Goal: Obtain resource: Download file/media

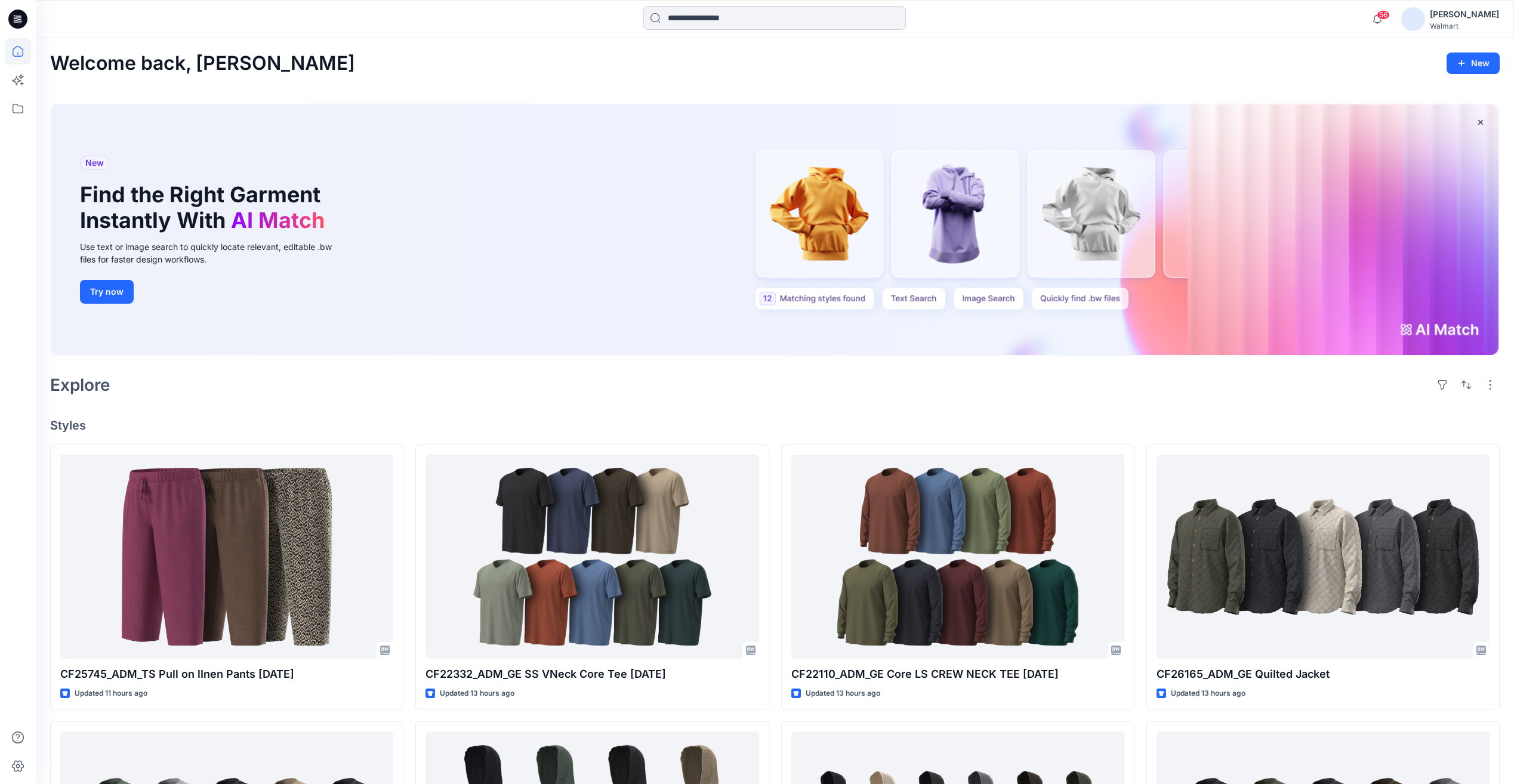
click at [708, 24] on input at bounding box center [775, 18] width 263 height 24
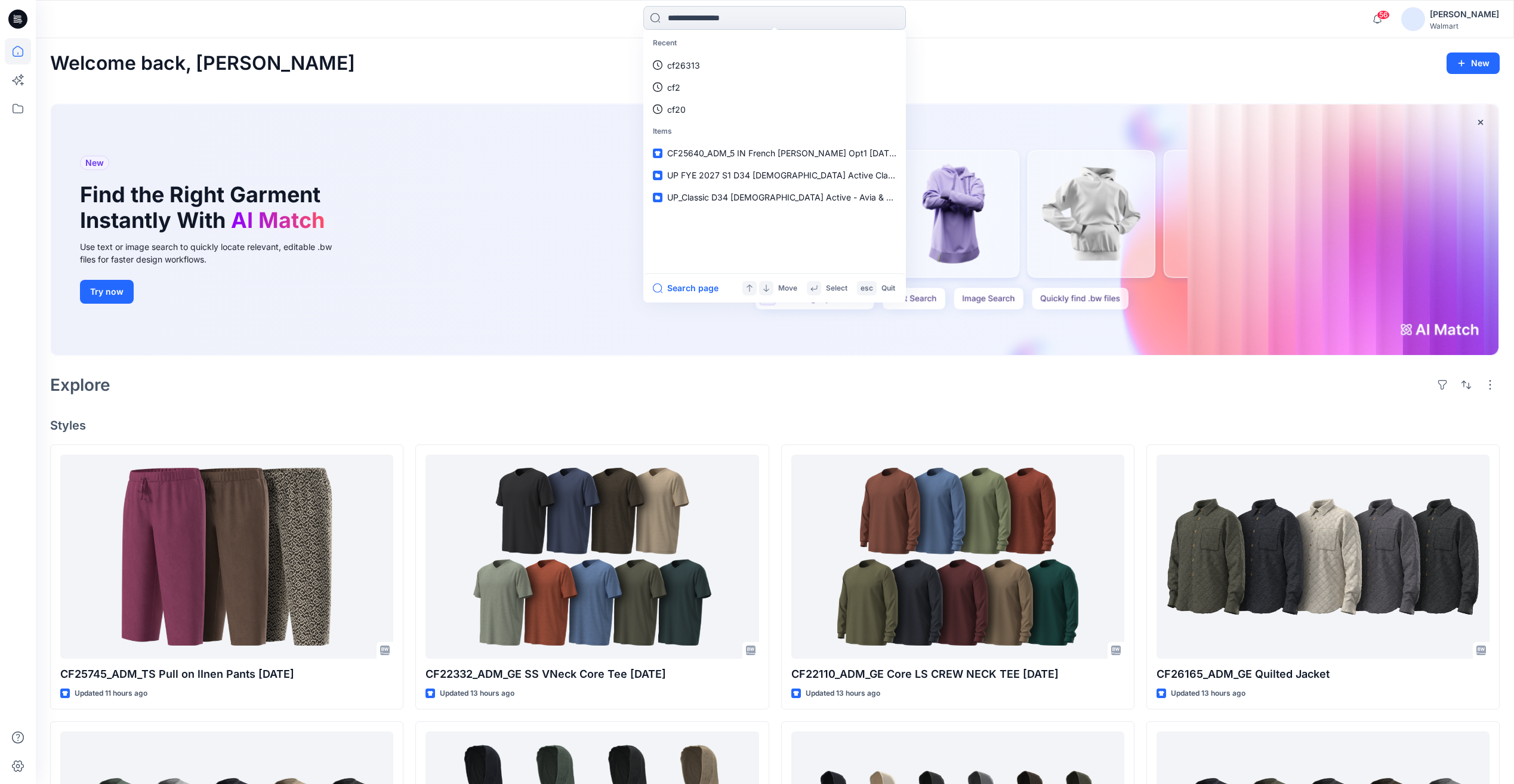
paste input "**********"
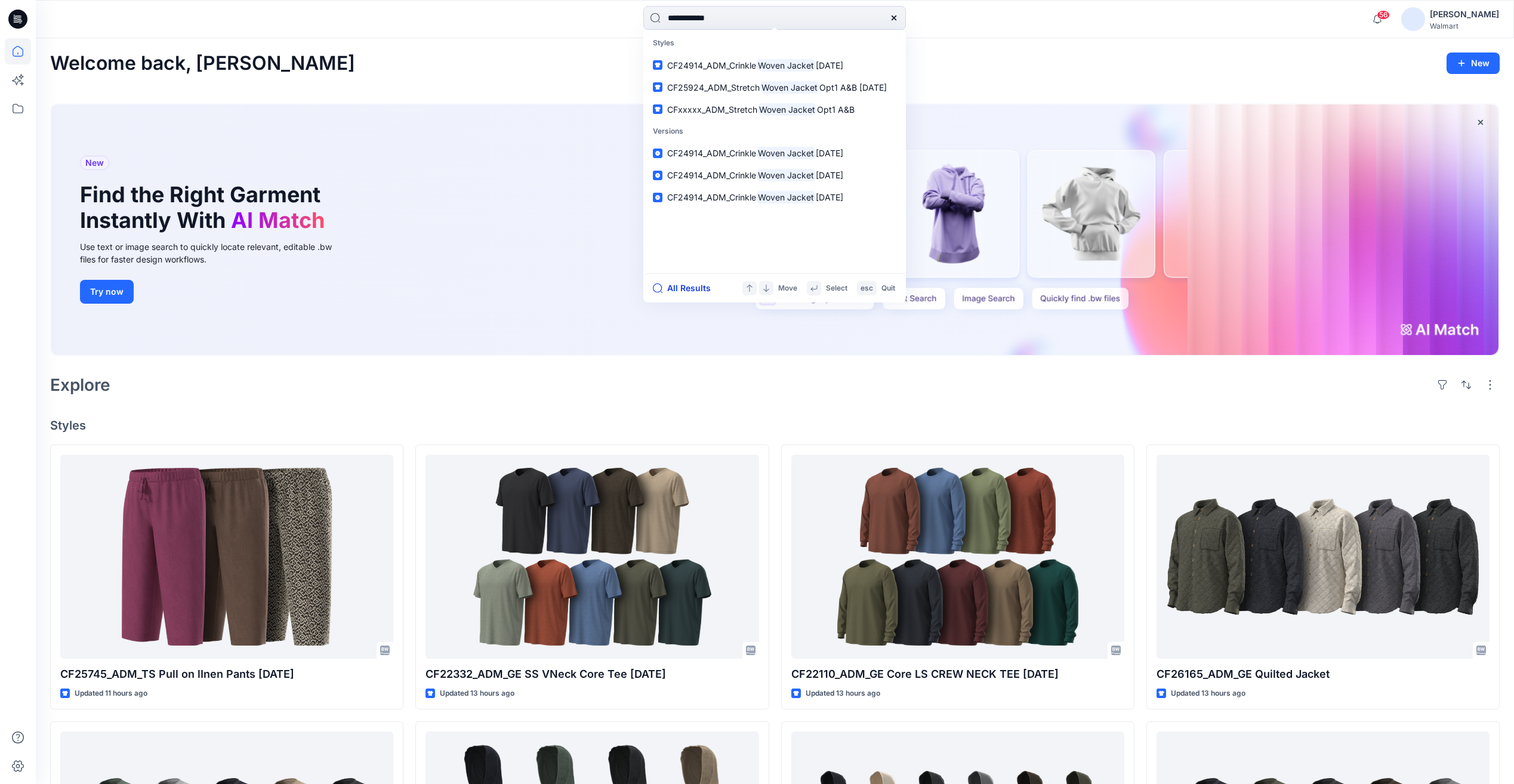
type input "**********"
click at [698, 290] on button "All Results" at bounding box center [685, 288] width 66 height 14
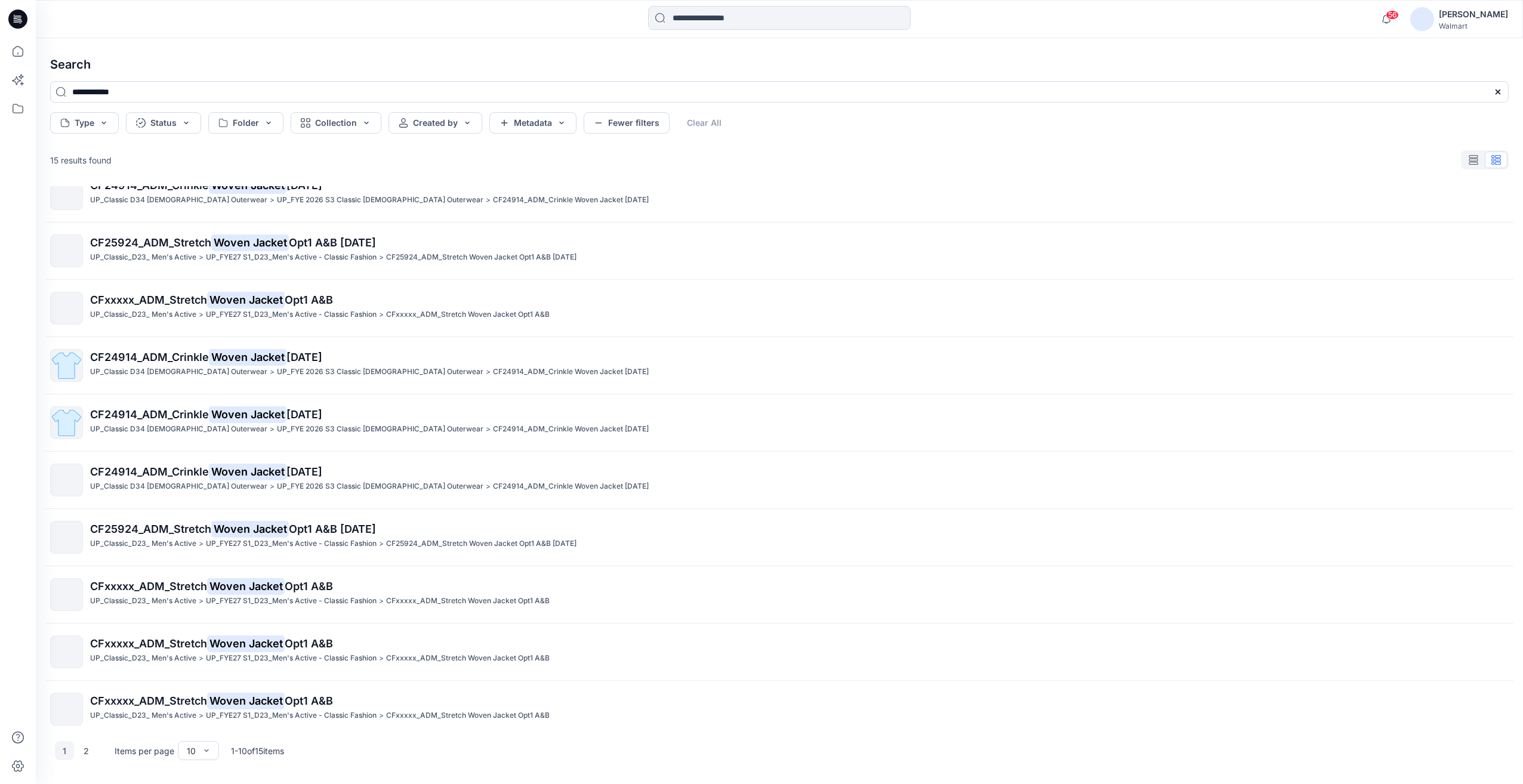
scroll to position [32, 0]
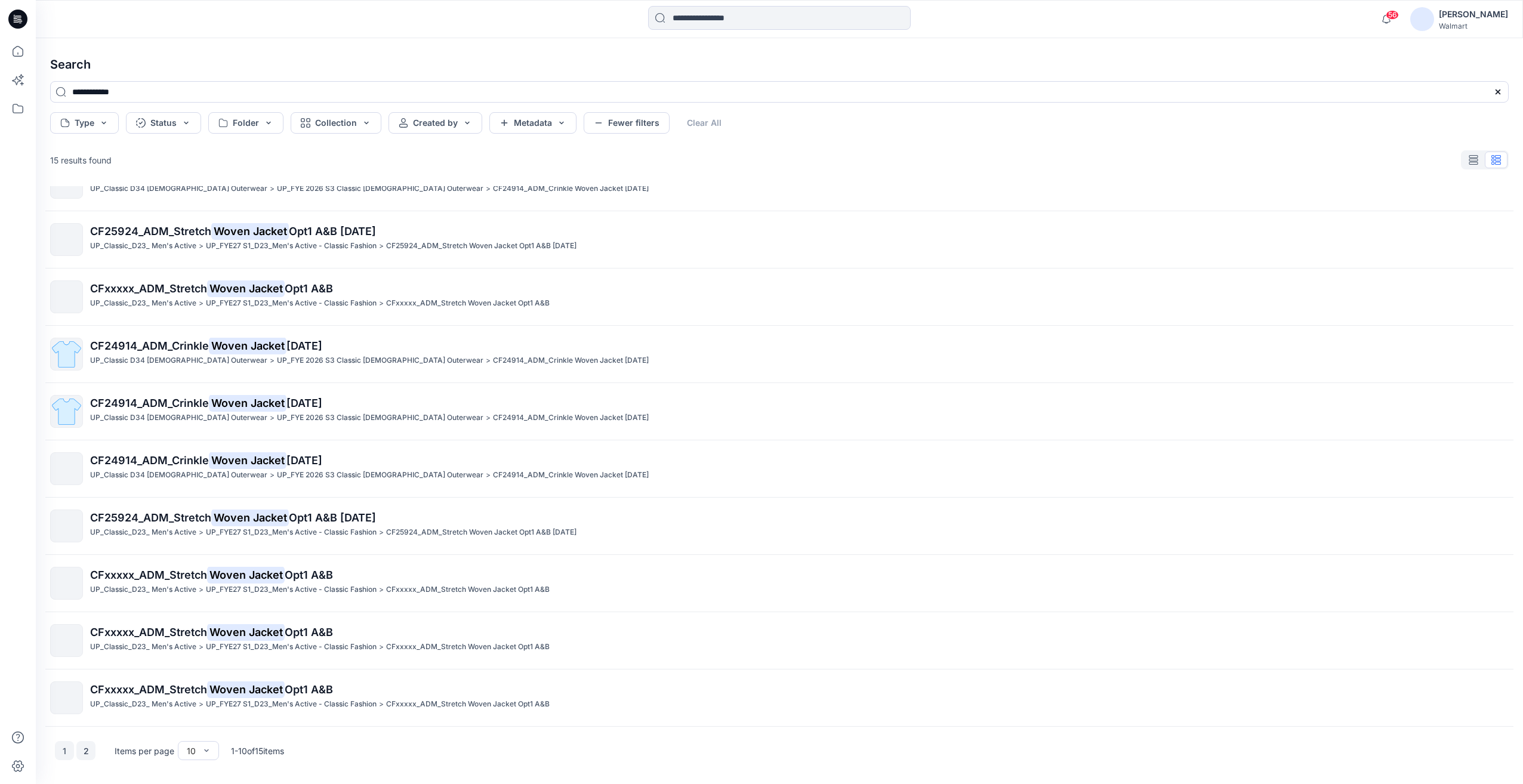
click at [84, 755] on button "2" at bounding box center [86, 750] width 19 height 19
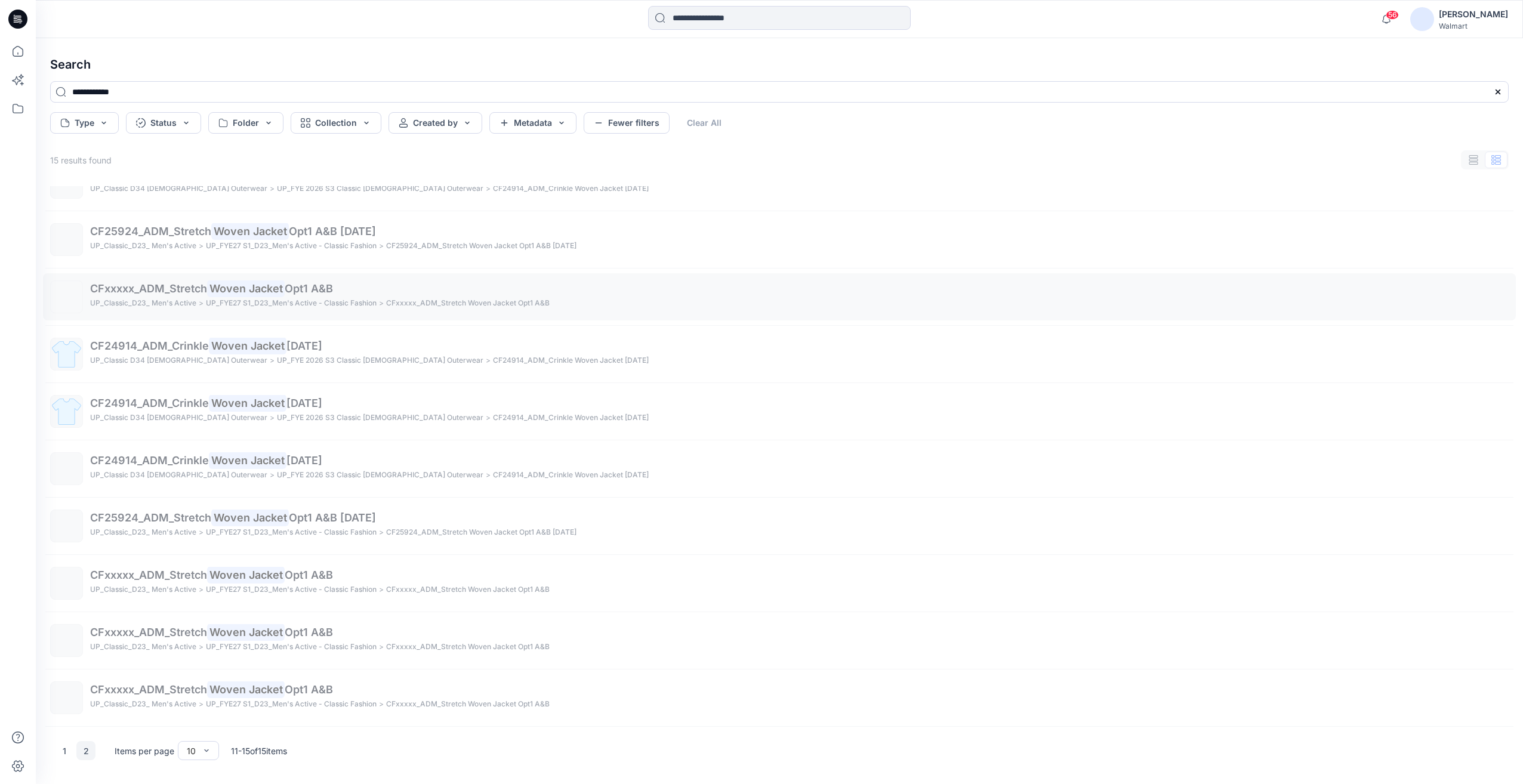
scroll to position [0, 0]
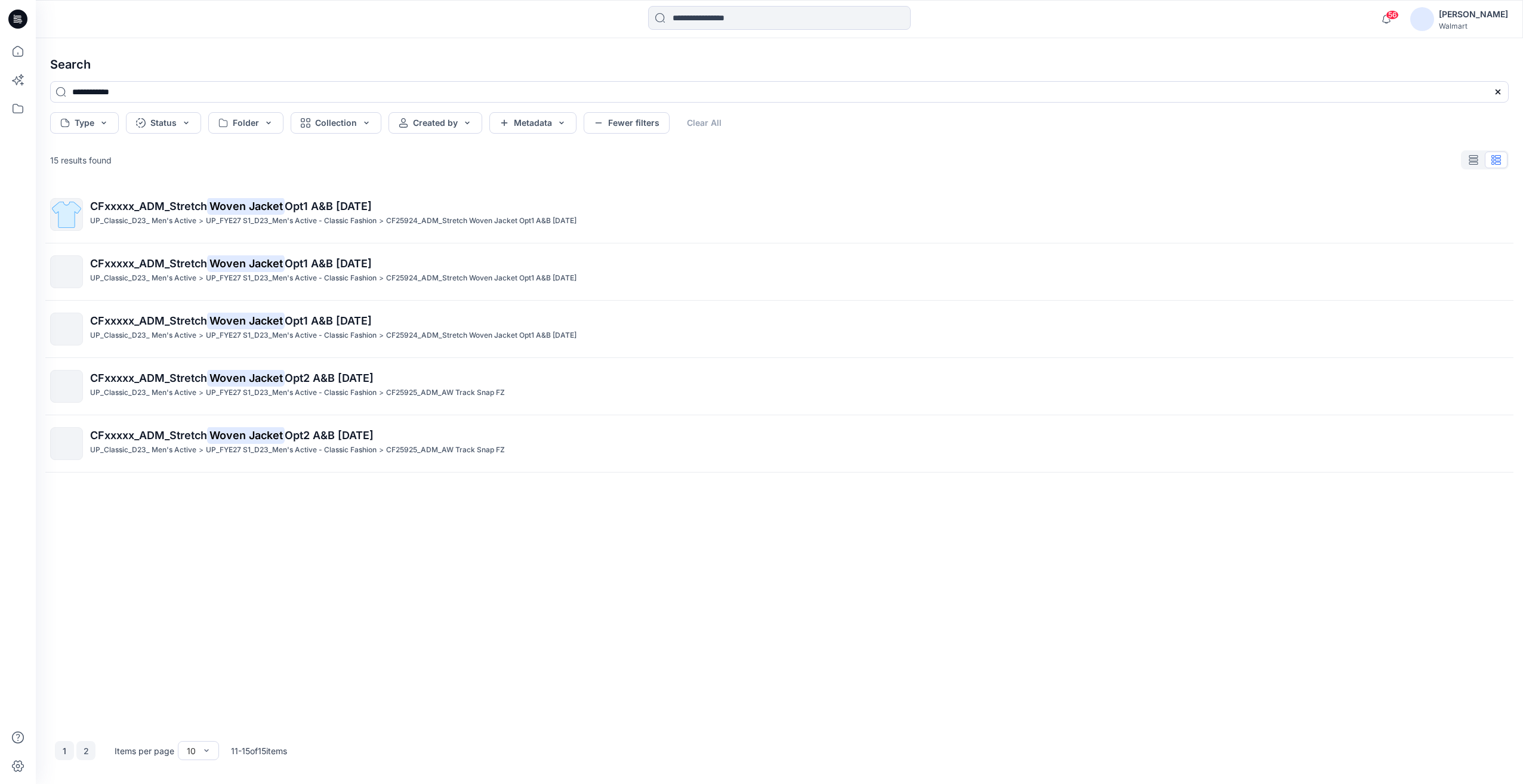
click at [69, 753] on button "1" at bounding box center [64, 750] width 19 height 19
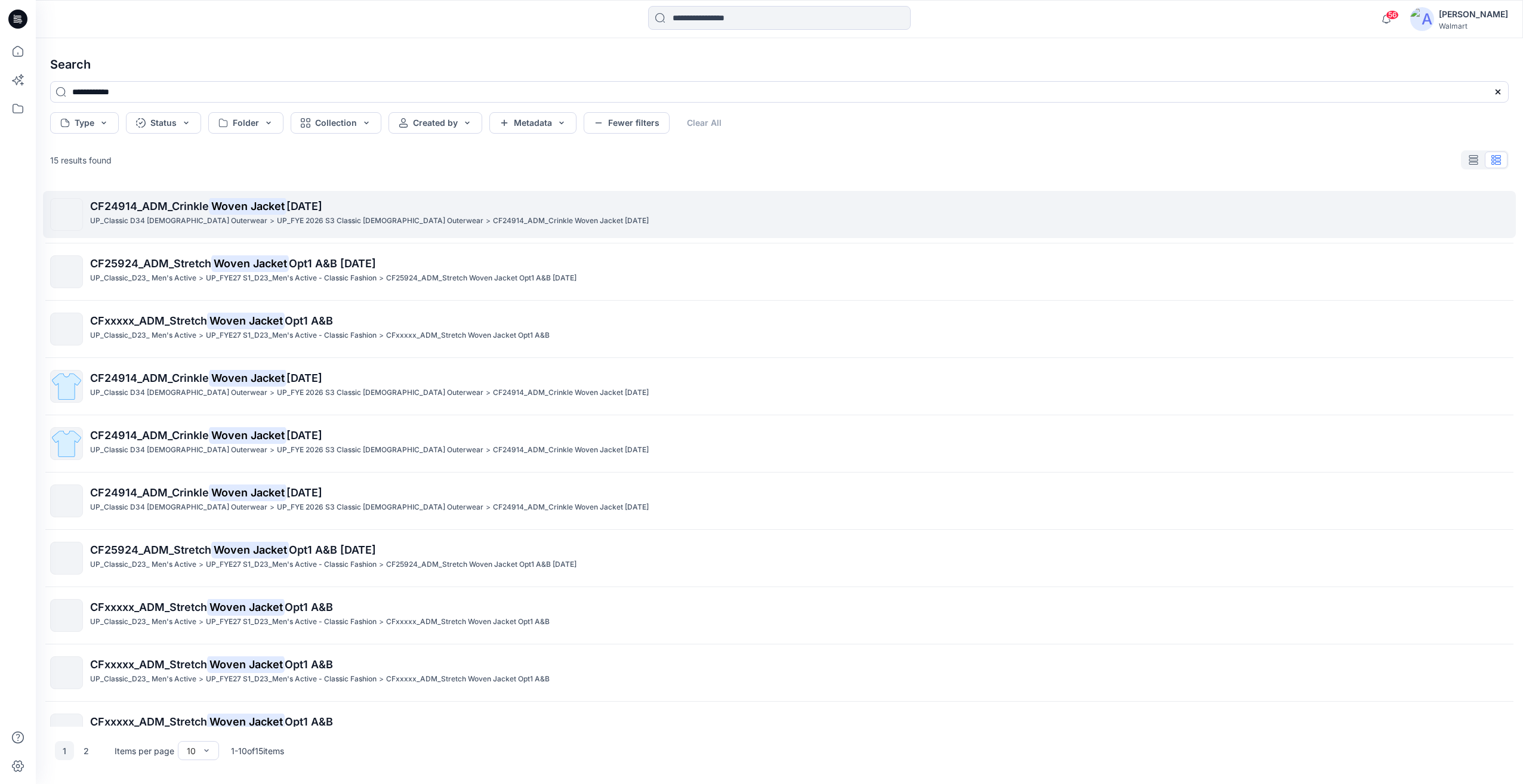
click at [139, 216] on p "UP_Classic D34 Ladies Outerwear" at bounding box center [179, 221] width 177 height 12
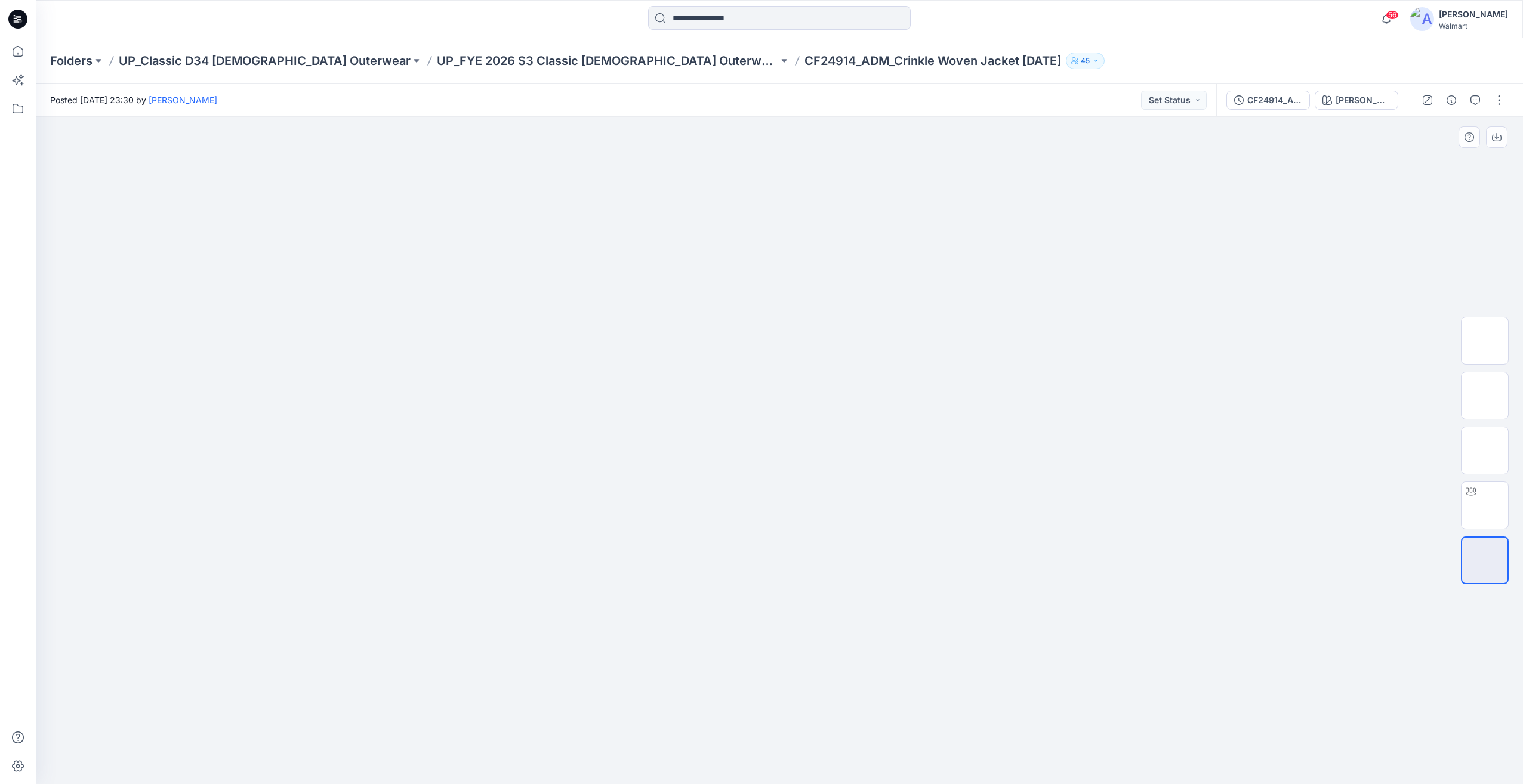
drag, startPoint x: 449, startPoint y: 493, endPoint x: 457, endPoint y: 494, distance: 8.1
click at [457, 494] on div at bounding box center [779, 450] width 1487 height 667
click at [1271, 102] on div "CF24914_ADM_Crinkle Woven Jacket 02OCT24" at bounding box center [1274, 100] width 55 height 13
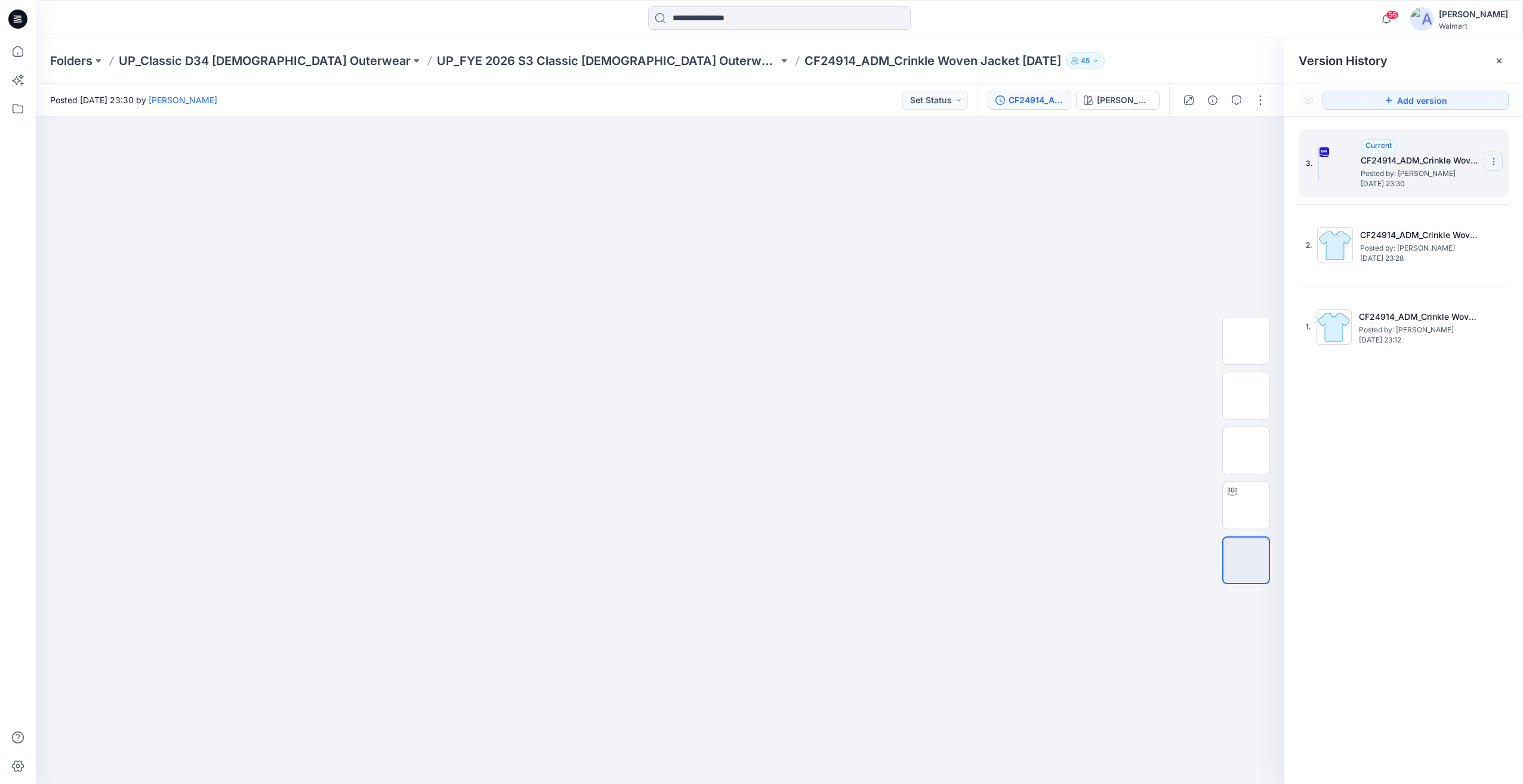
click at [1493, 165] on icon at bounding box center [1493, 164] width 1 height 1
click at [1442, 189] on span "Download Source BW File" at bounding box center [1433, 185] width 100 height 14
click at [1246, 505] on img at bounding box center [1246, 505] width 0 height 0
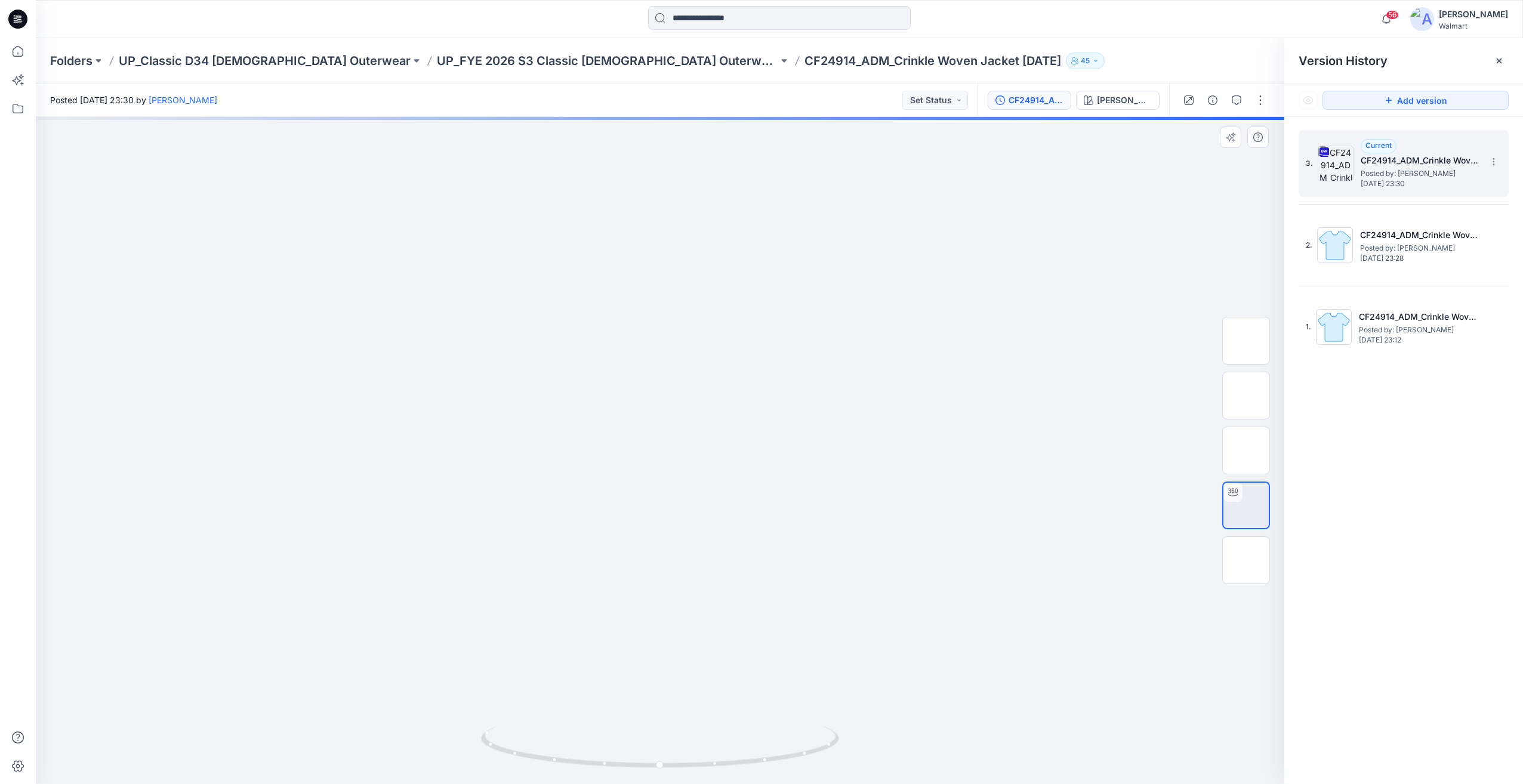
drag, startPoint x: 710, startPoint y: 326, endPoint x: 710, endPoint y: 425, distance: 99.0
click at [710, 49] on img at bounding box center [660, 49] width 1004 height 0
drag, startPoint x: 910, startPoint y: 520, endPoint x: 814, endPoint y: 520, distance: 96.0
click at [814, 49] on img at bounding box center [660, 49] width 1004 height 0
drag, startPoint x: 886, startPoint y: 550, endPoint x: 821, endPoint y: 652, distance: 121.0
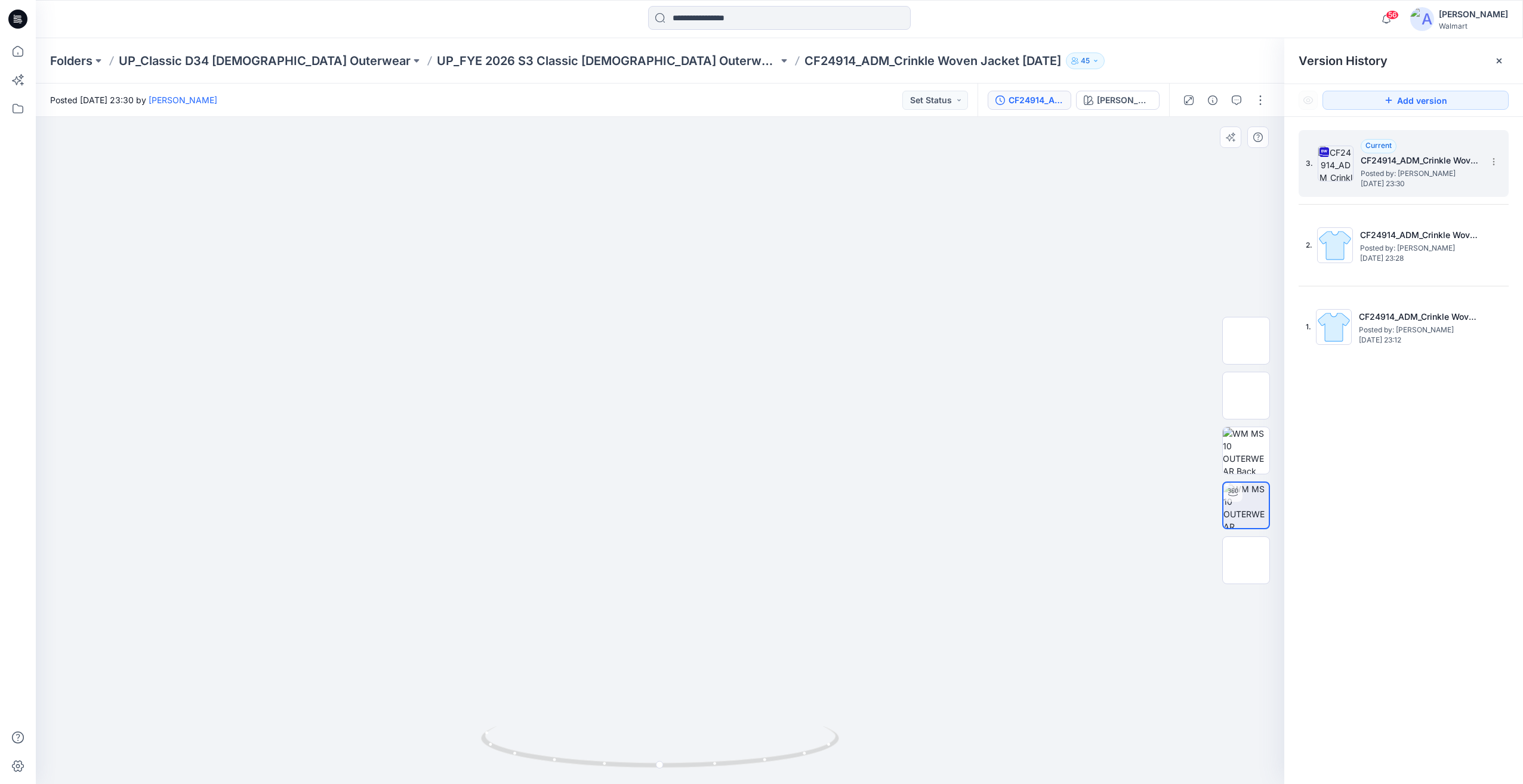
click at [835, 50] on img at bounding box center [660, 50] width 1004 height 0
drag, startPoint x: 765, startPoint y: 715, endPoint x: 697, endPoint y: 725, distance: 68.7
click at [699, 71] on img at bounding box center [660, 71] width 1004 height 0
drag, startPoint x: 668, startPoint y: 767, endPoint x: 753, endPoint y: 533, distance: 249.0
click at [1023, 717] on div at bounding box center [660, 450] width 1248 height 667
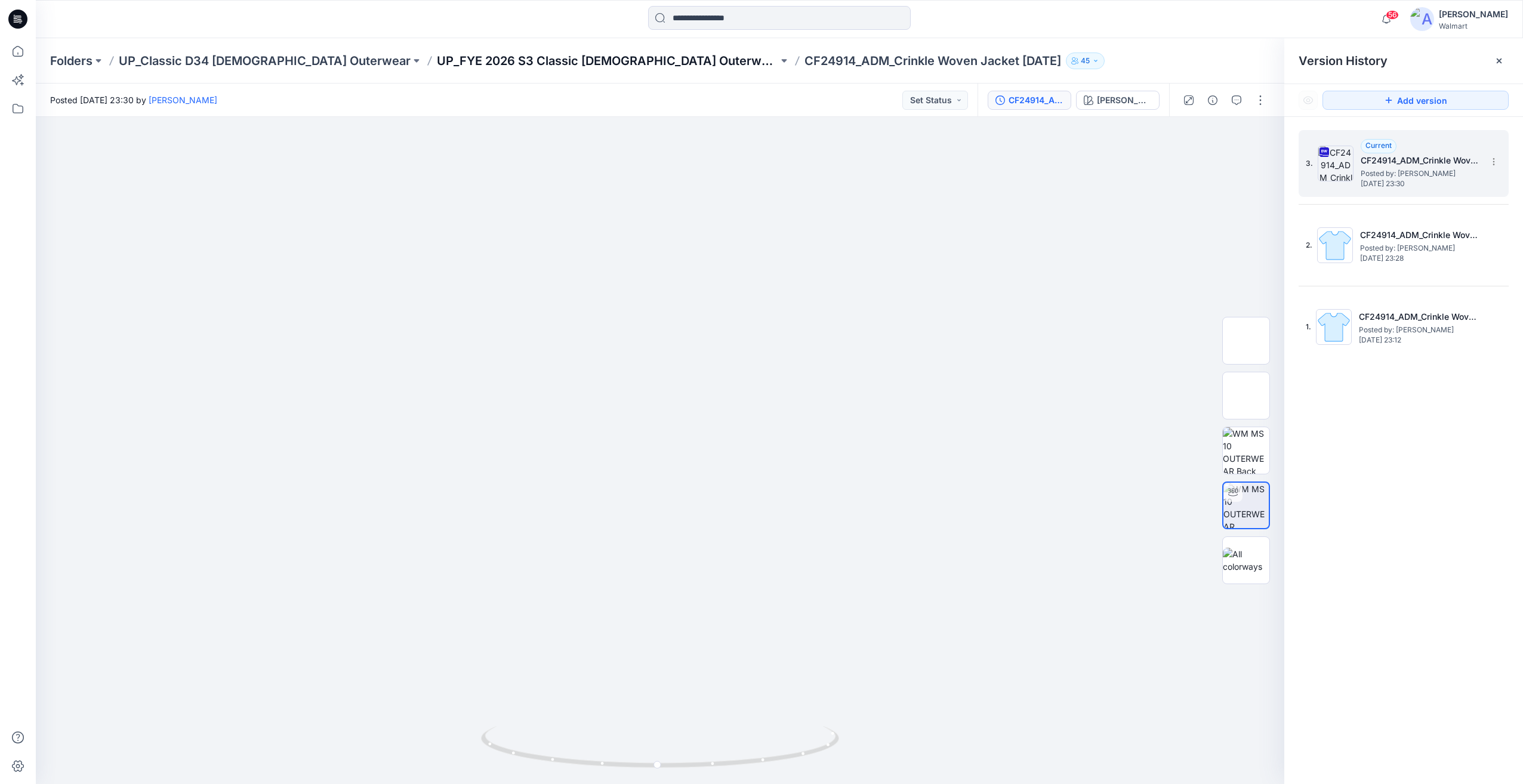
click at [533, 55] on p "UP_FYE 2026 S3 Classic Ladies Outerwear" at bounding box center [608, 60] width 341 height 17
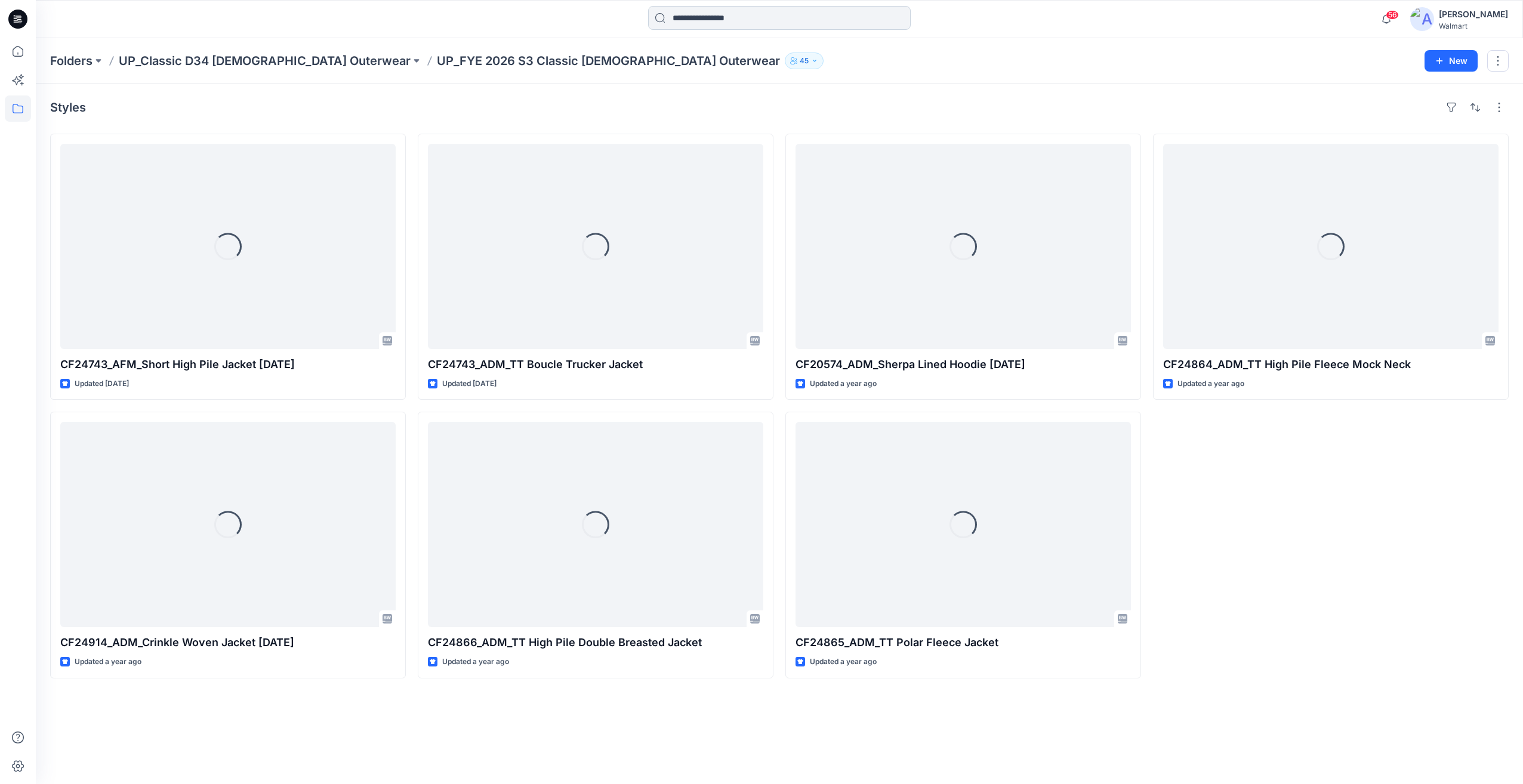
click at [702, 18] on input at bounding box center [779, 18] width 263 height 24
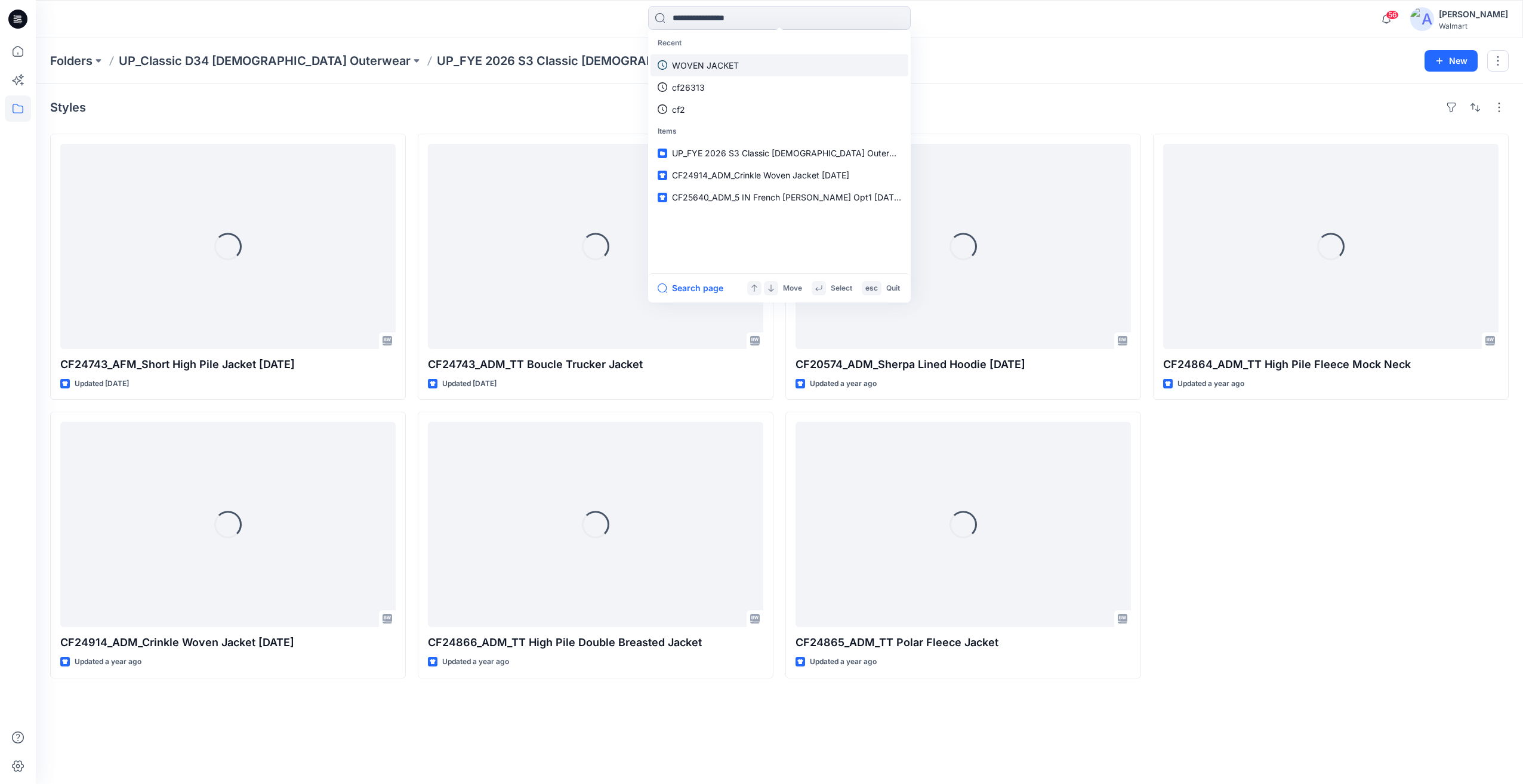
click at [710, 72] on link "WOVEN JACKET" at bounding box center [779, 65] width 258 height 22
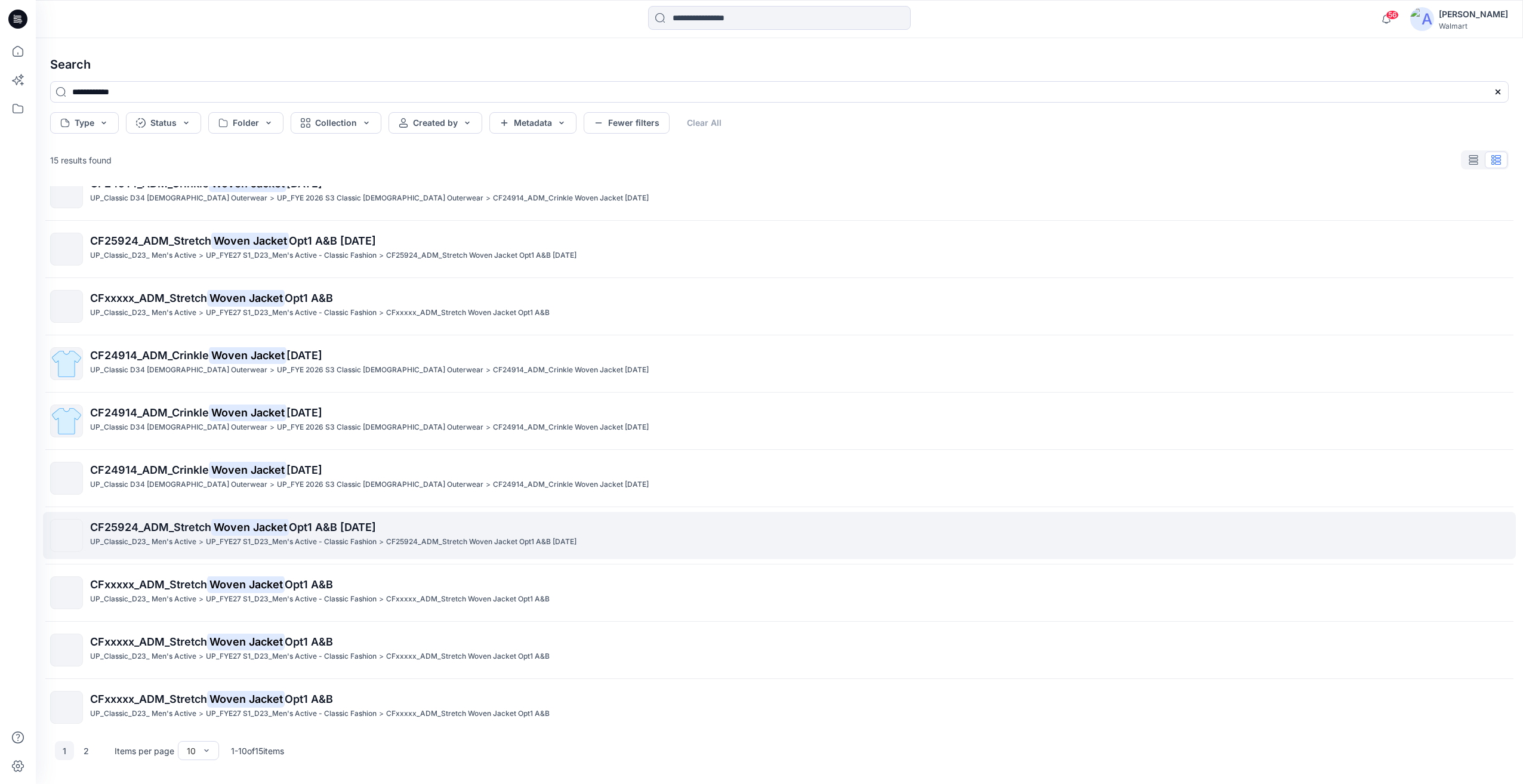
scroll to position [32, 0]
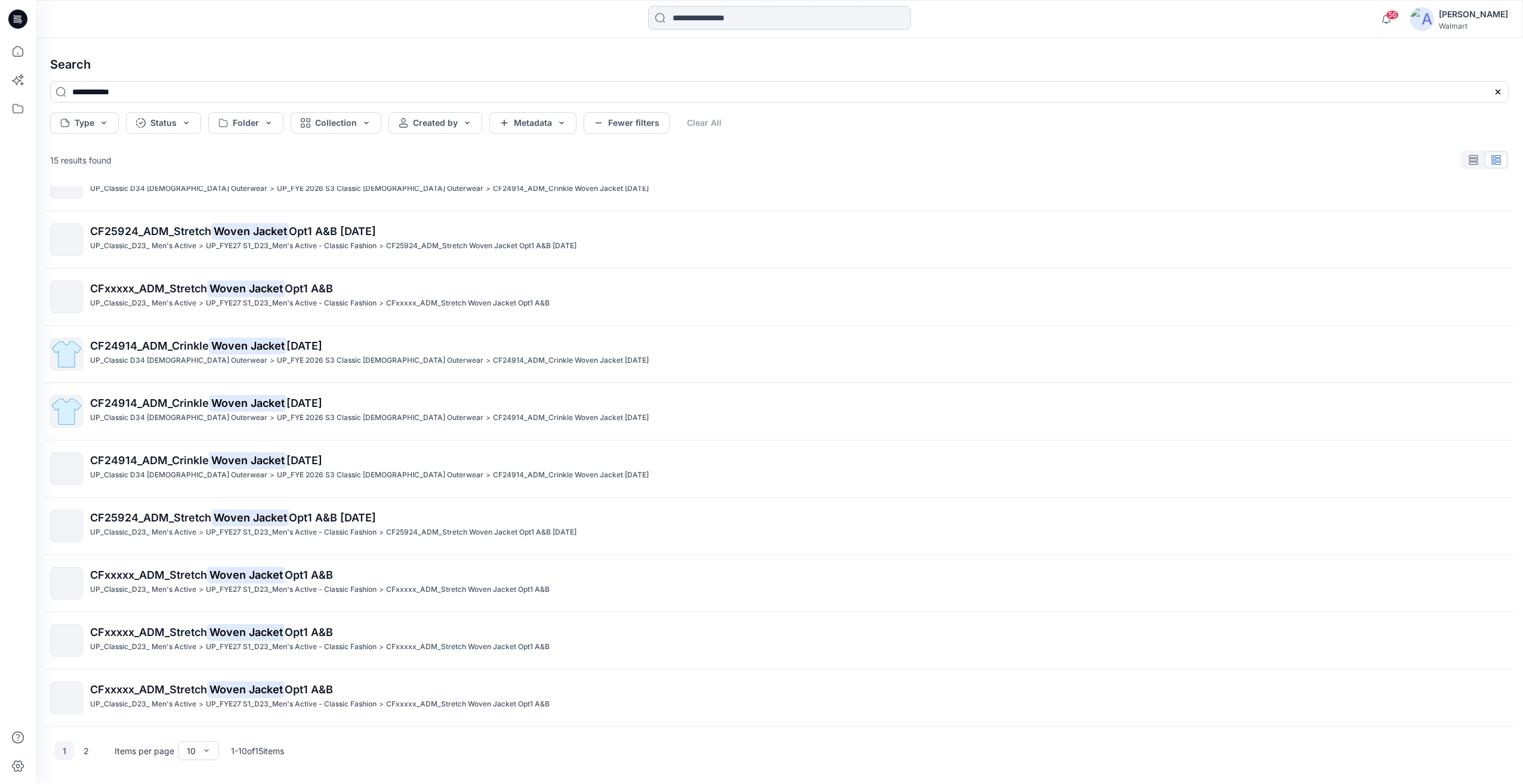
click at [685, 22] on input at bounding box center [779, 18] width 263 height 24
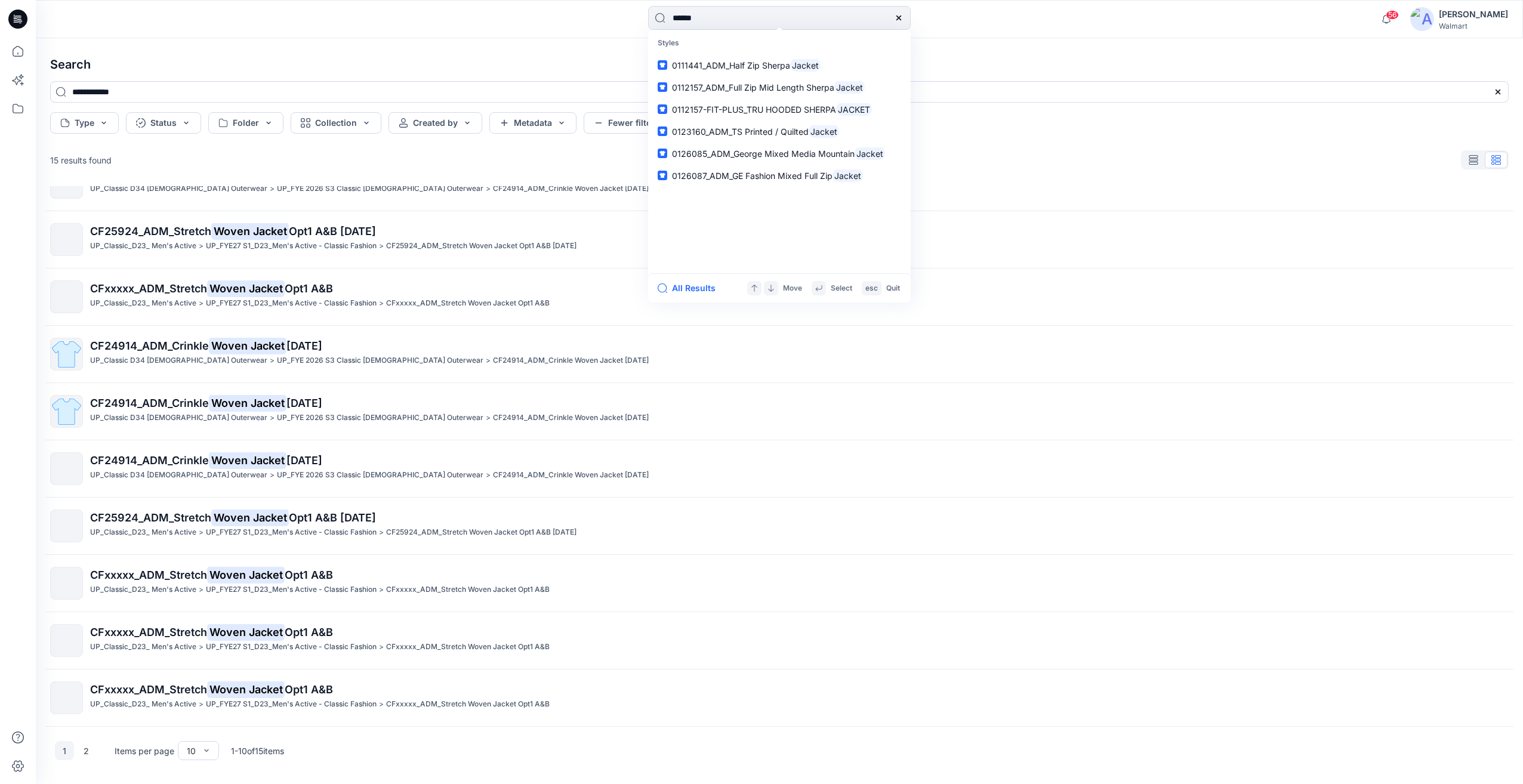
type input "******"
drag, startPoint x: 689, startPoint y: 270, endPoint x: 691, endPoint y: 279, distance: 9.2
click at [689, 270] on div "Styles 0111441_ADM_Half Zip Sherpa Jacket 0112157_ADM_Full Zip Mid Length Sherp…" at bounding box center [779, 151] width 258 height 239
click at [691, 283] on button "All Results" at bounding box center [690, 288] width 66 height 14
type input "******"
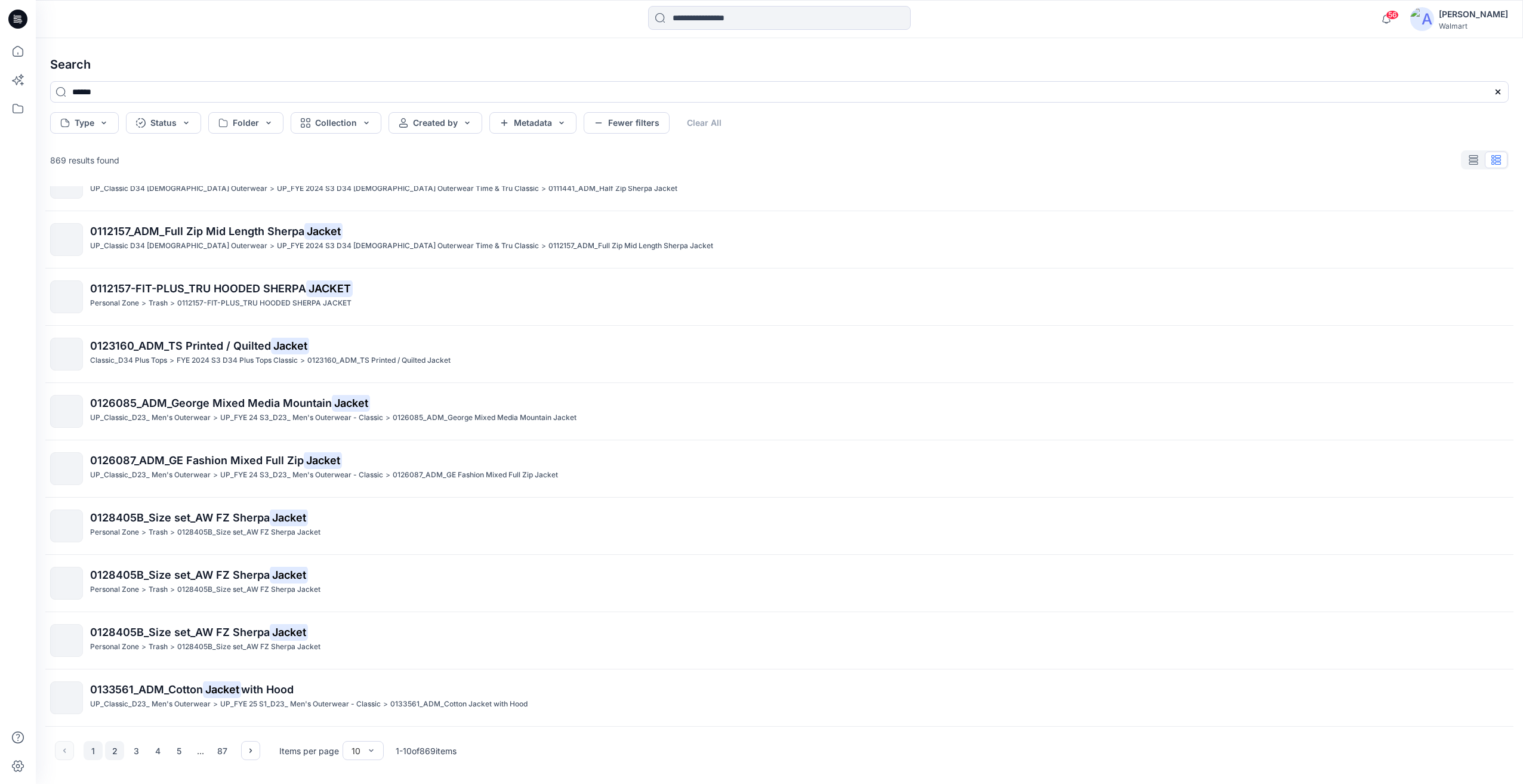
click at [114, 750] on button "2" at bounding box center [115, 750] width 19 height 19
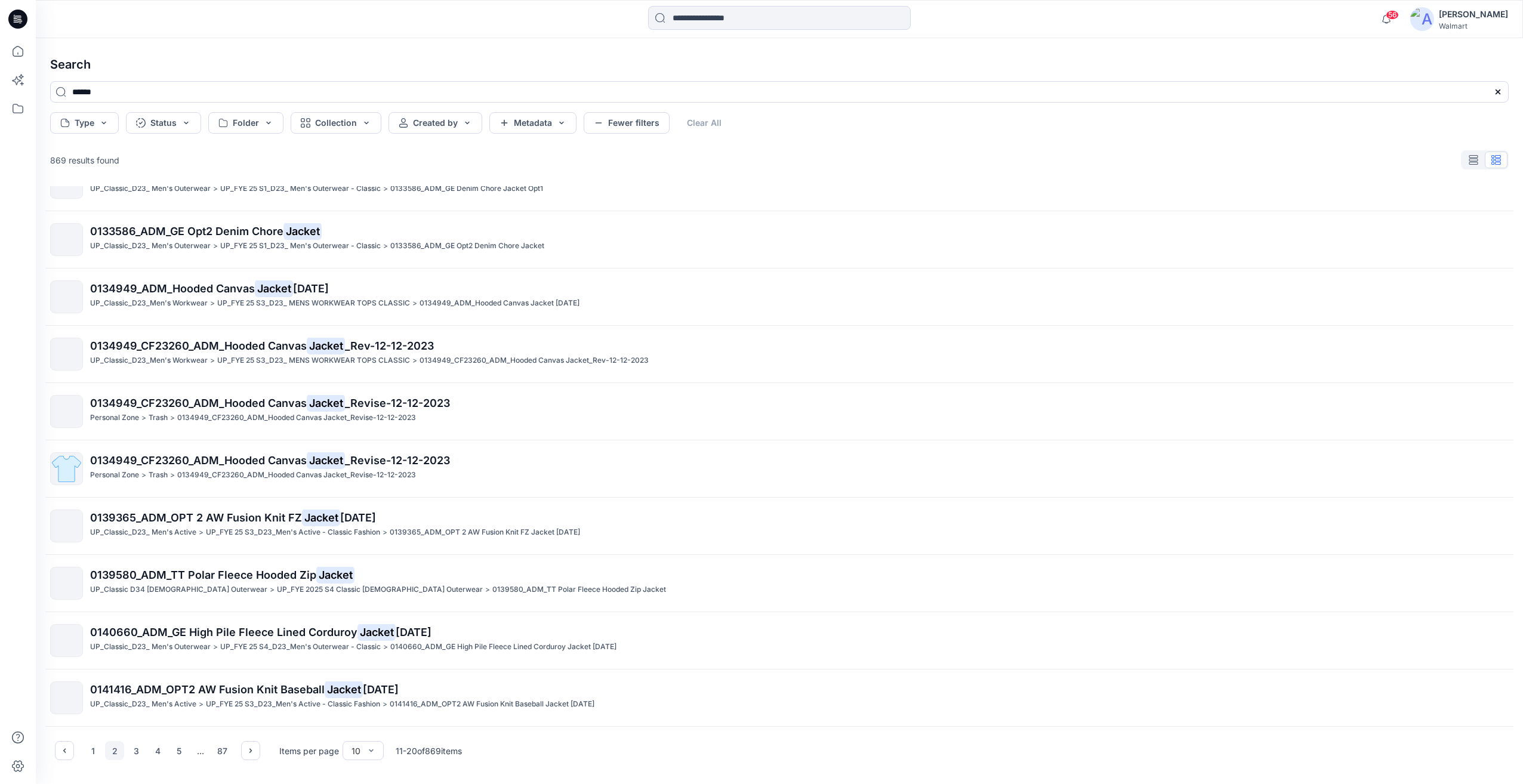
click at [20, 29] on icon at bounding box center [18, 19] width 19 height 38
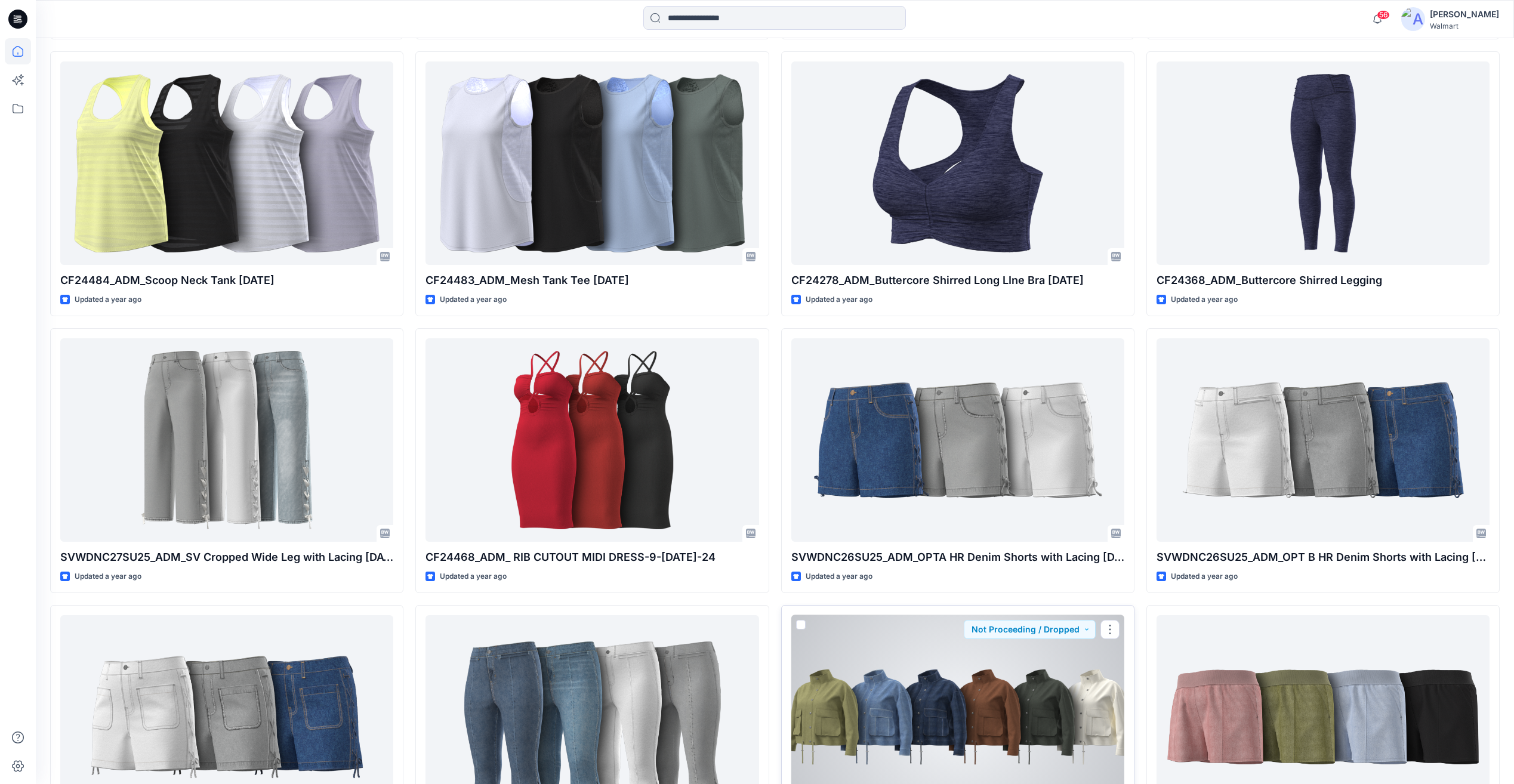
scroll to position [57947, 0]
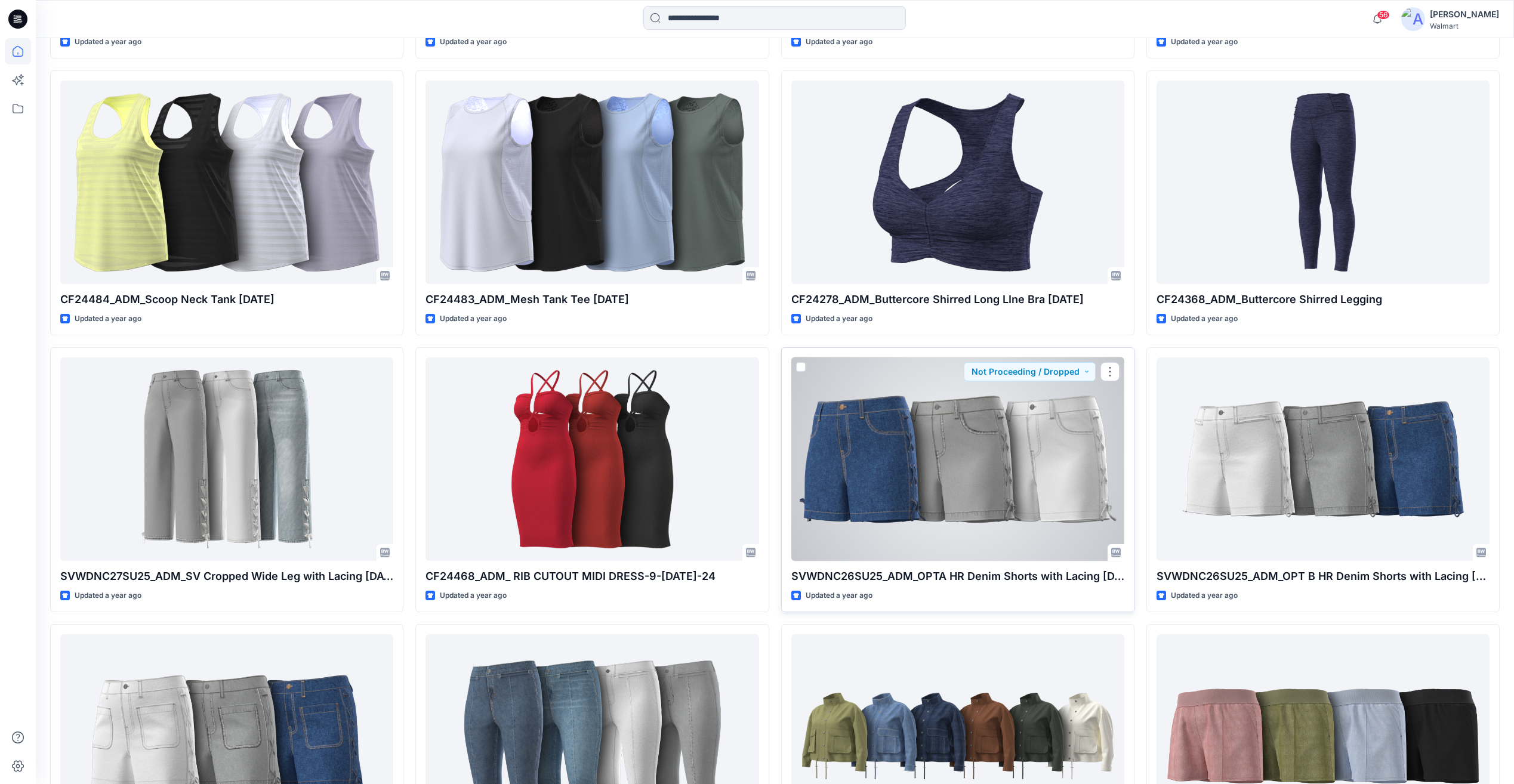
click at [1059, 500] on div at bounding box center [957, 459] width 333 height 204
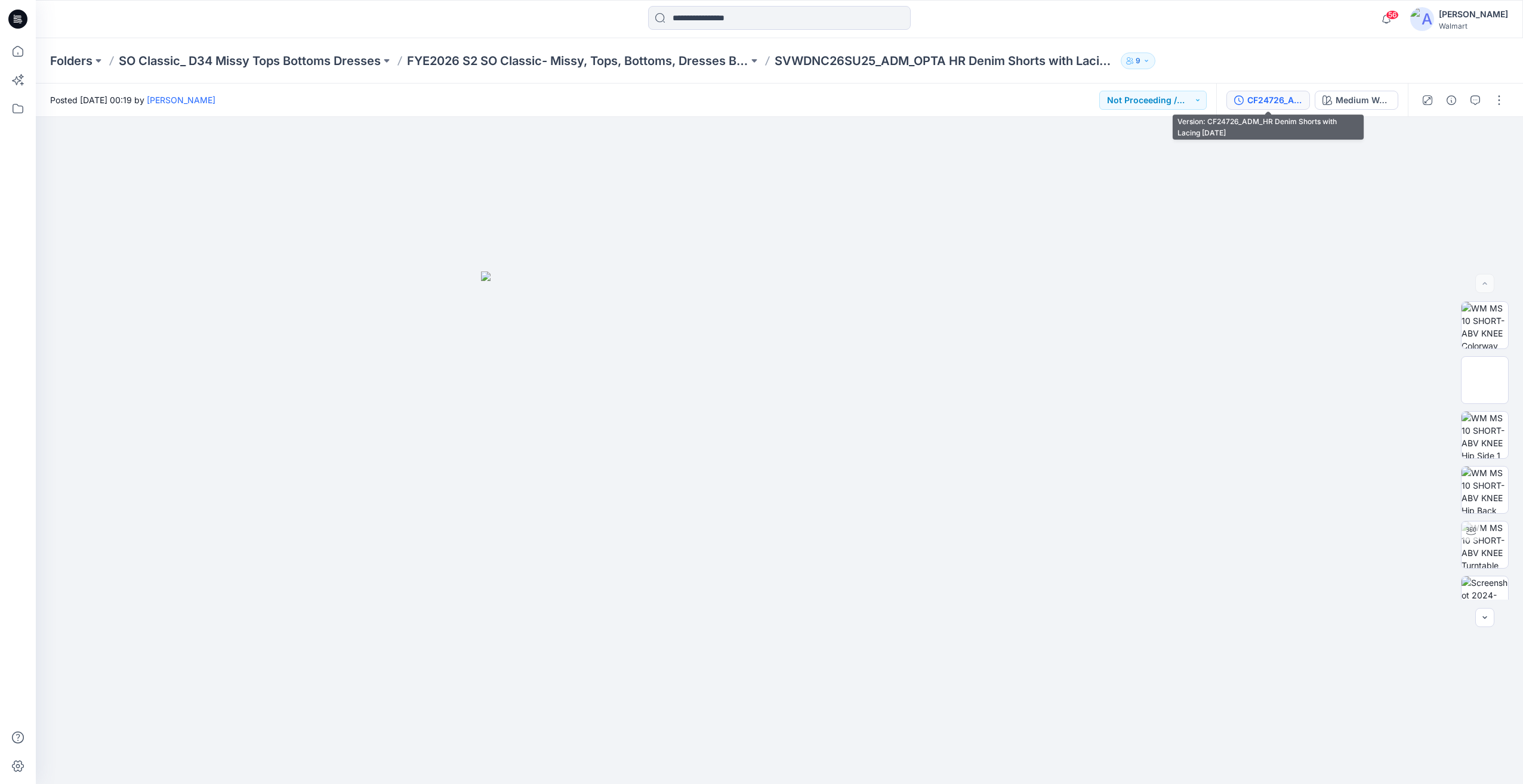
click at [1272, 105] on div "CF24726_ADM_HR Denim Shorts with Lacing 24JUL24" at bounding box center [1274, 100] width 55 height 13
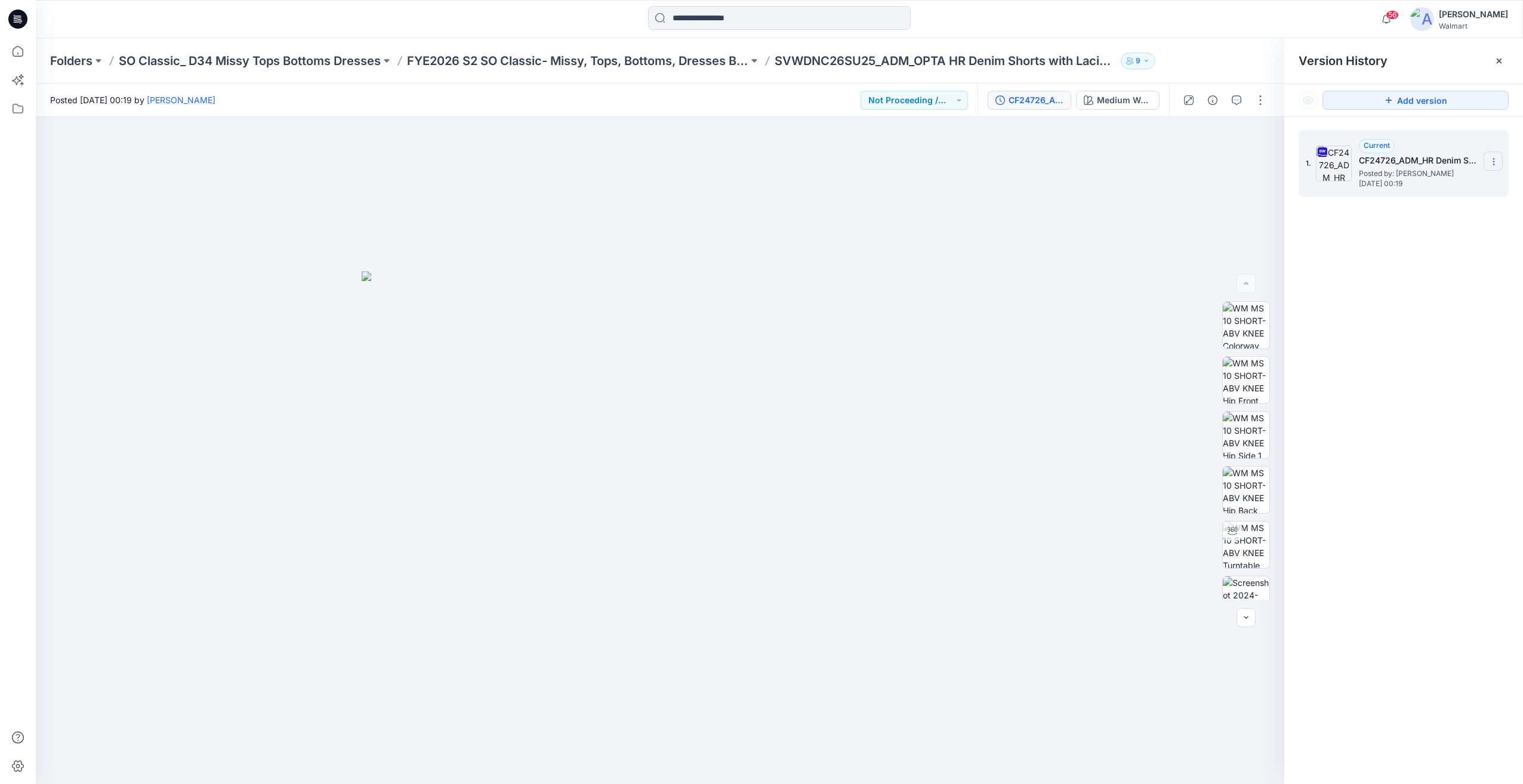
click at [1495, 162] on icon at bounding box center [1493, 162] width 10 height 10
click at [1469, 185] on span "Download Source BW File" at bounding box center [1433, 185] width 100 height 14
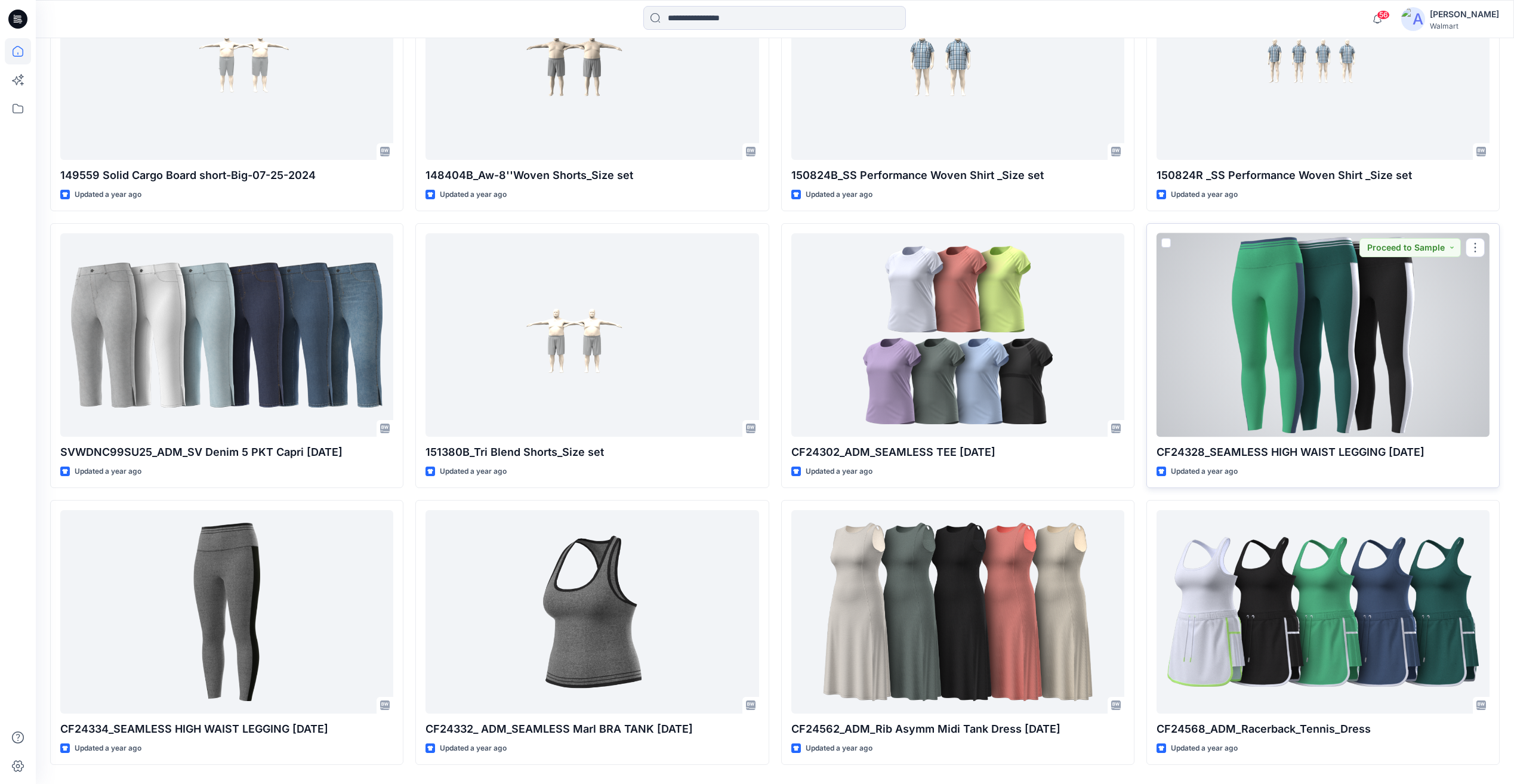
scroll to position [59493, 0]
